Goal: Task Accomplishment & Management: Manage account settings

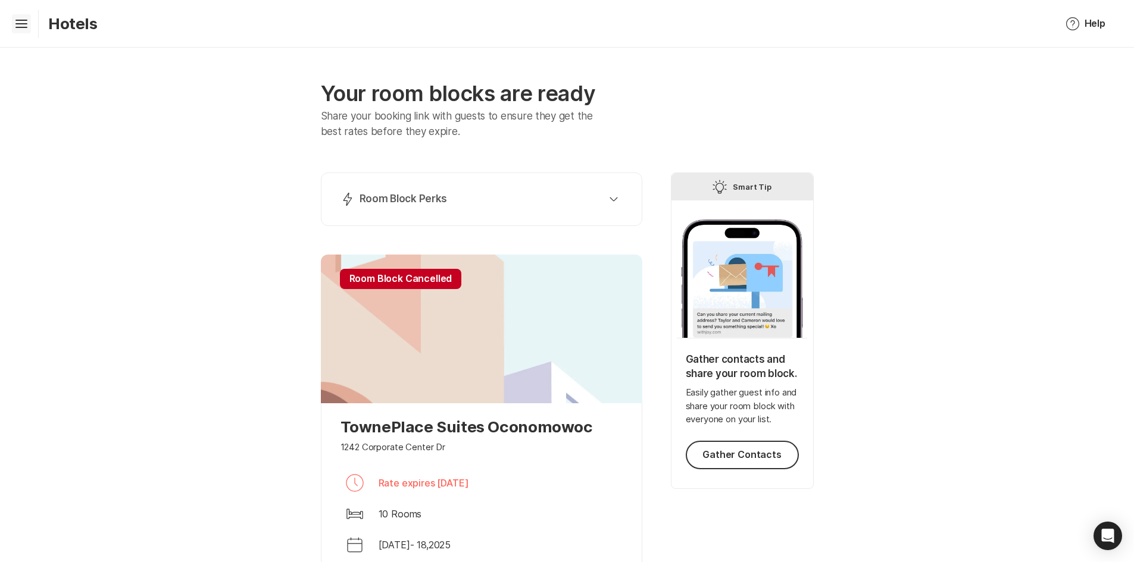
click at [14, 27] on icon "Hamburger" at bounding box center [21, 23] width 19 height 19
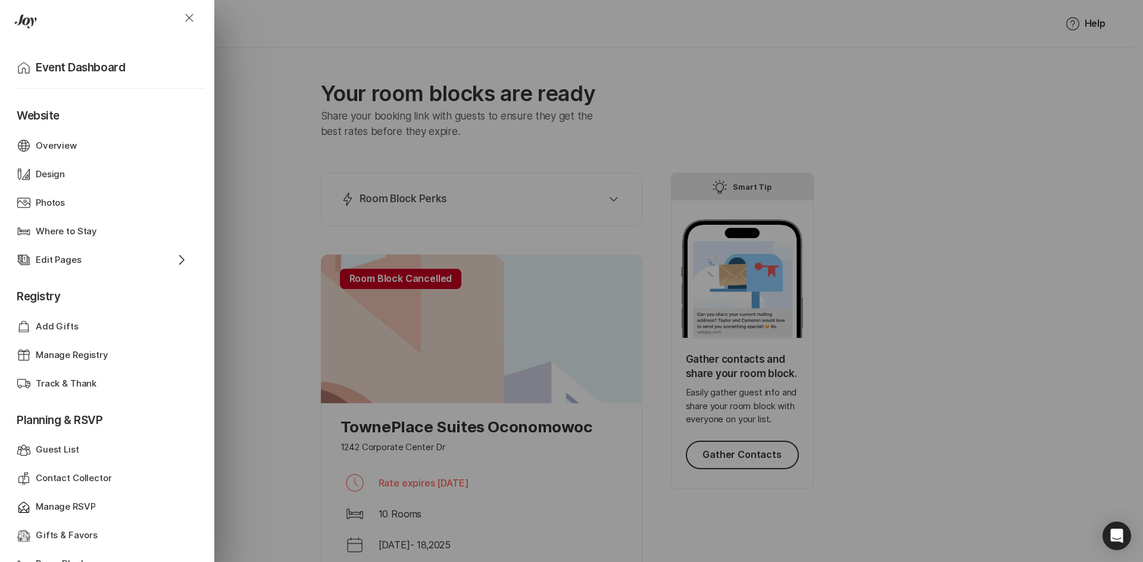
click at [56, 116] on p "Website" at bounding box center [105, 112] width 176 height 38
click at [22, 64] on icon "Home" at bounding box center [24, 68] width 14 height 14
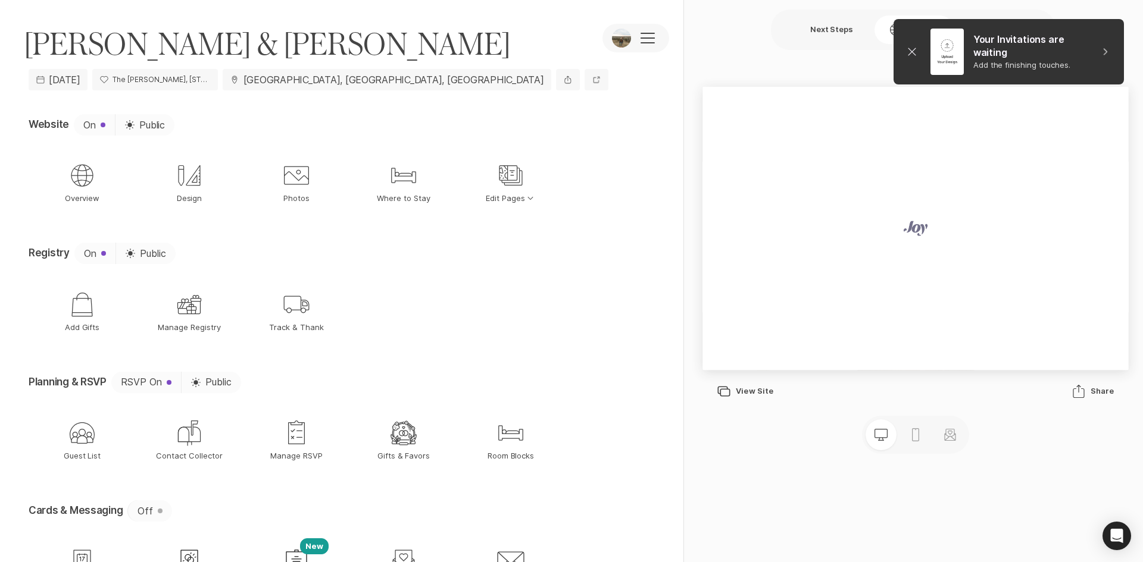
click at [904, 49] on div "Close" at bounding box center [912, 52] width 18 height 46
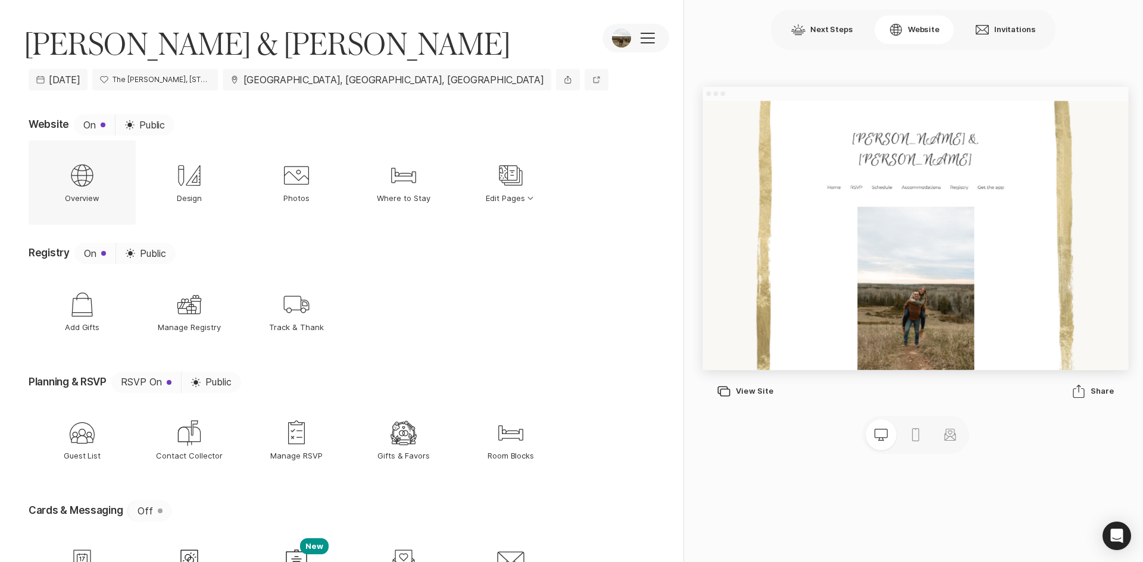
click at [87, 194] on p "Overview" at bounding box center [82, 198] width 35 height 11
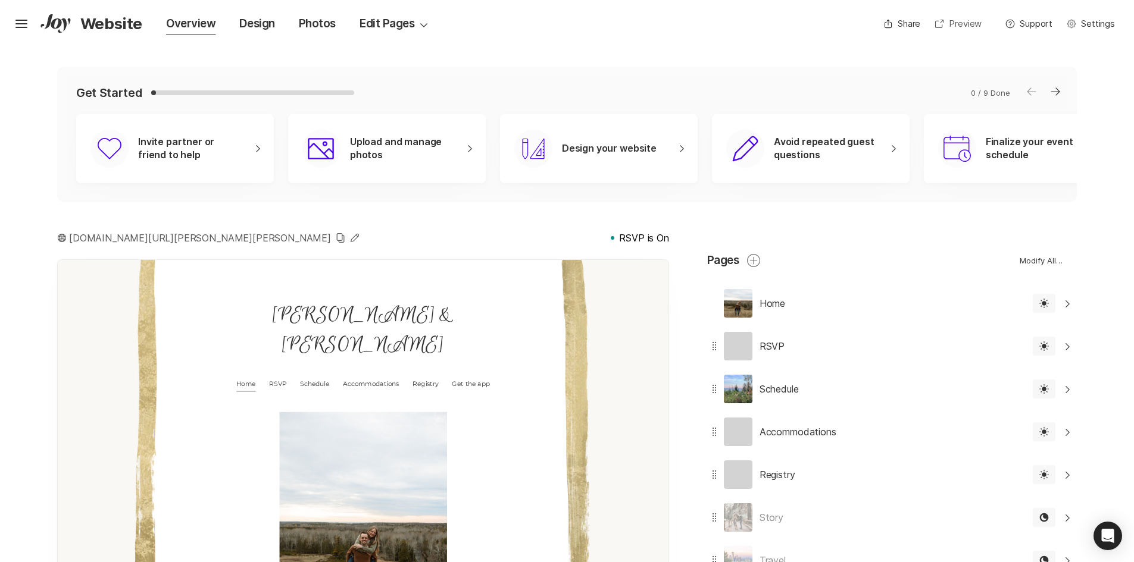
click at [962, 23] on link "Open In New Window Preview" at bounding box center [957, 23] width 61 height 19
